Goal: Information Seeking & Learning: Find specific fact

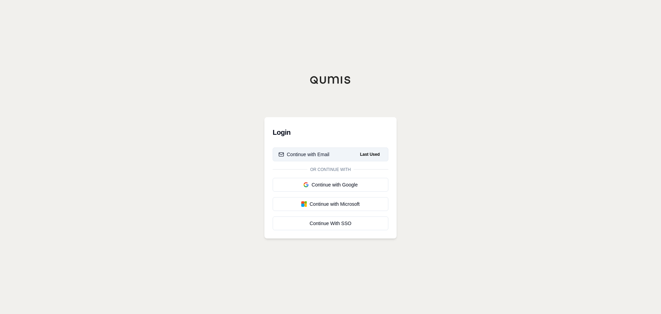
click at [301, 156] on div "Continue with Email" at bounding box center [303, 154] width 51 height 7
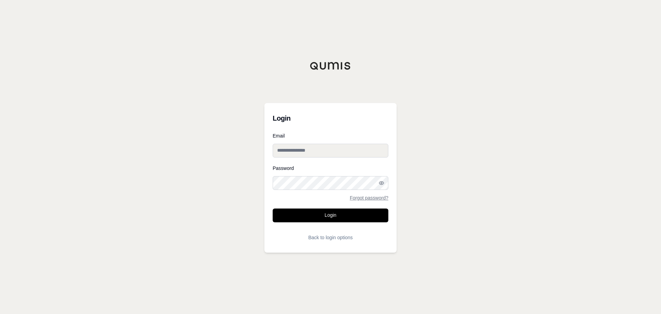
type input "**********"
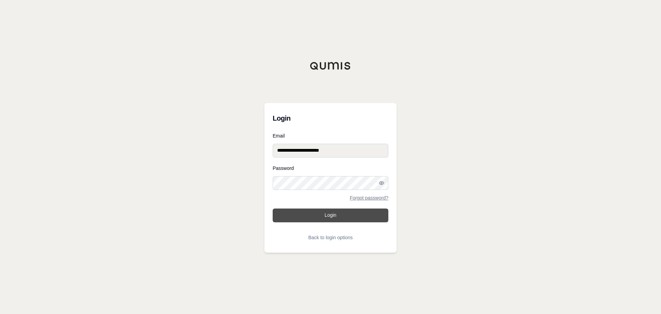
click at [319, 218] on button "Login" at bounding box center [331, 215] width 116 height 14
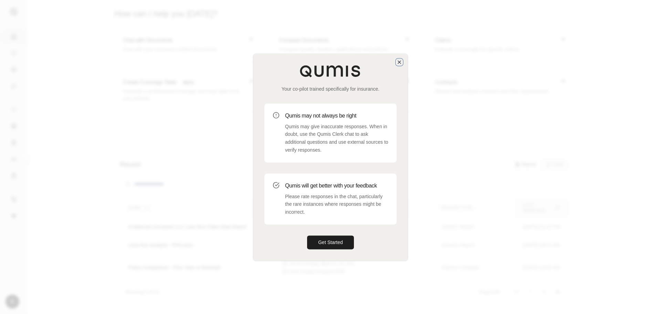
click at [400, 61] on icon "button" at bounding box center [399, 62] width 3 height 3
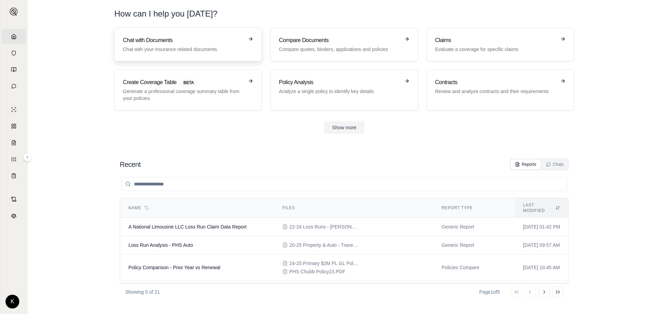
click at [143, 55] on link "Chat with Documents Chat with your insurance related documents" at bounding box center [188, 45] width 148 height 34
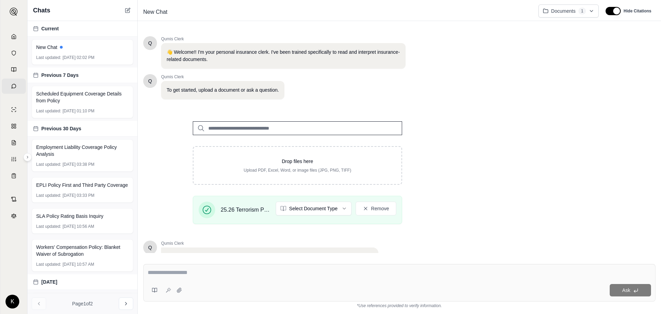
scroll to position [59, 0]
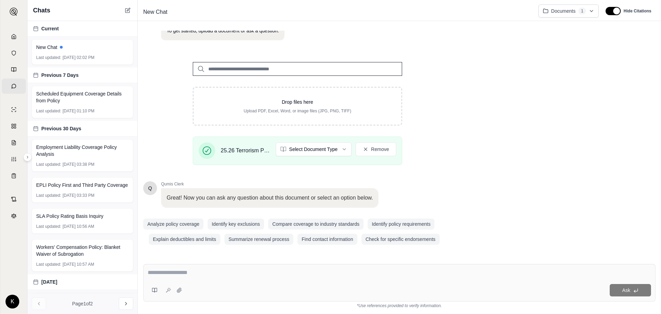
paste textarea "**********"
type textarea "**********"
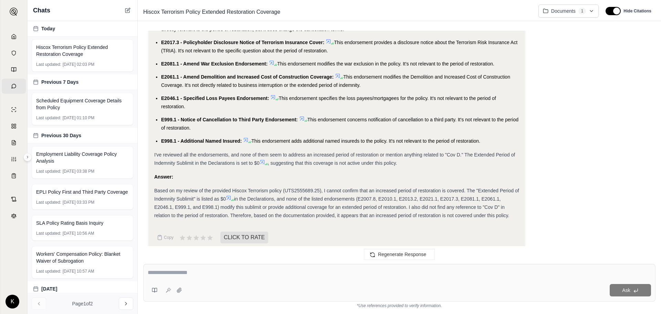
scroll to position [436, 0]
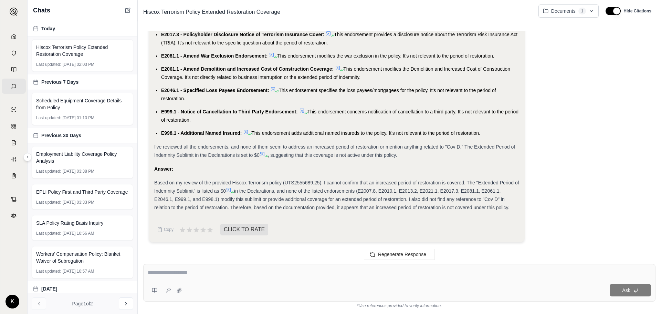
click at [204, 254] on div "Regenerate Response" at bounding box center [399, 254] width 523 height 17
click at [239, 279] on div "Ask" at bounding box center [399, 283] width 512 height 38
type textarea "**********"
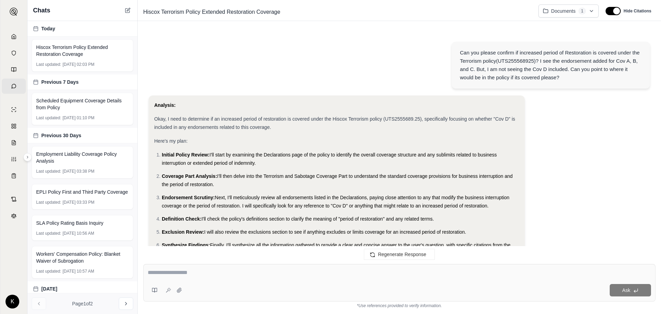
scroll to position [664, 0]
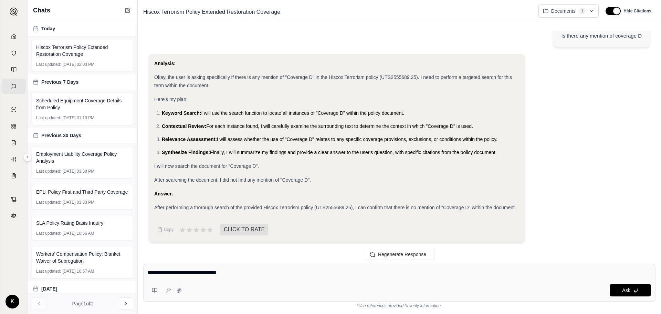
type textarea "**********"
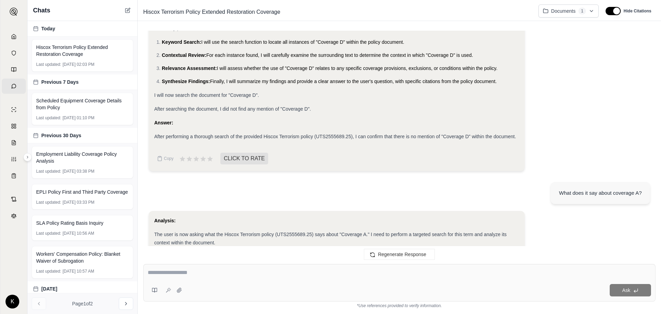
scroll to position [528, 0]
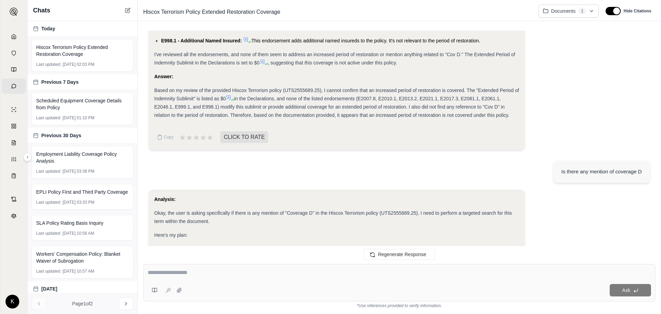
click at [228, 98] on icon at bounding box center [229, 98] width 6 height 6
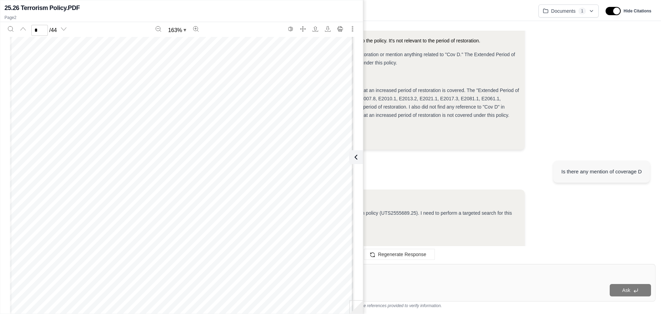
scroll to position [582, 0]
type input "*"
click at [432, 99] on span "in the Declarations, and none of the listed endorsements (E2007.8, E2010.1, E20…" at bounding box center [331, 107] width 355 height 22
click at [360, 159] on button at bounding box center [355, 157] width 14 height 14
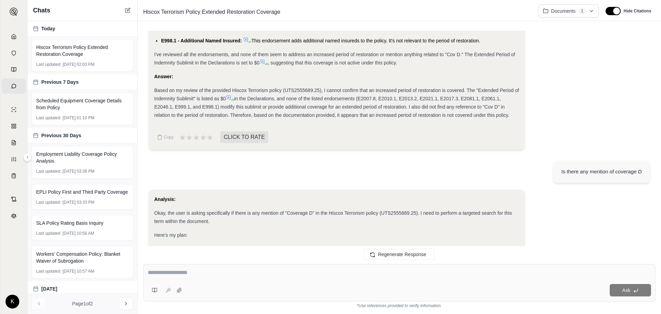
click at [230, 98] on icon at bounding box center [229, 97] width 4 height 4
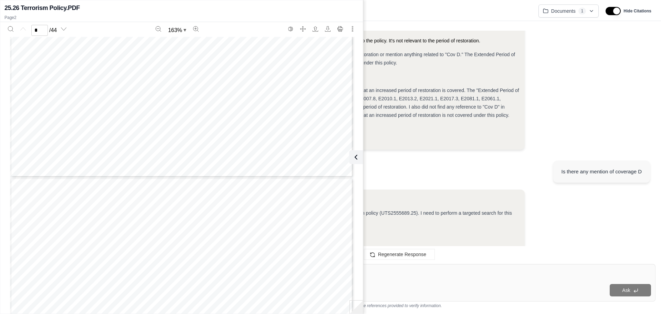
type input "*"
click at [513, 159] on div "Is there any mention of coverage D" at bounding box center [399, 172] width 501 height 34
click at [359, 159] on button at bounding box center [355, 157] width 14 height 14
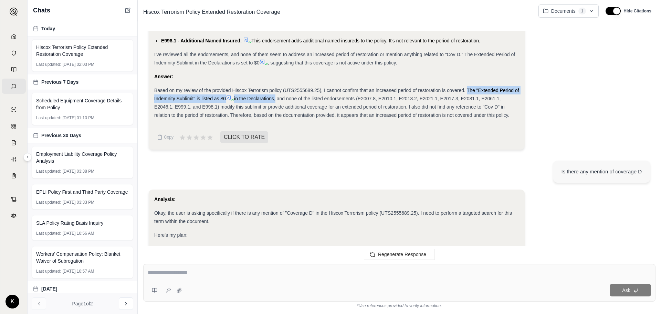
drag, startPoint x: 467, startPoint y: 89, endPoint x: 277, endPoint y: 96, distance: 190.2
click at [277, 96] on div "Based on my review of the provided Hiscox Terrorism policy (UTS2555689.25), I c…" at bounding box center [336, 102] width 365 height 33
copy div "The "Extended Period of Indemnity Sublimit" is listed as $0 in the Declarations"
